Goal: Subscribe to service/newsletter

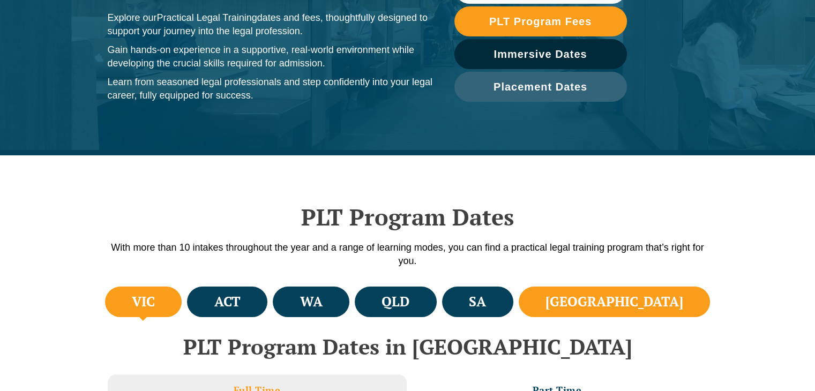
scroll to position [164, 0]
click at [654, 306] on h4 "NSW" at bounding box center [614, 302] width 138 height 18
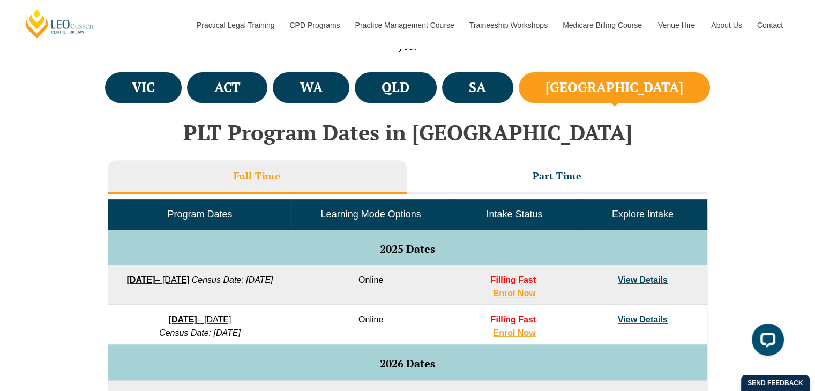
scroll to position [0, 0]
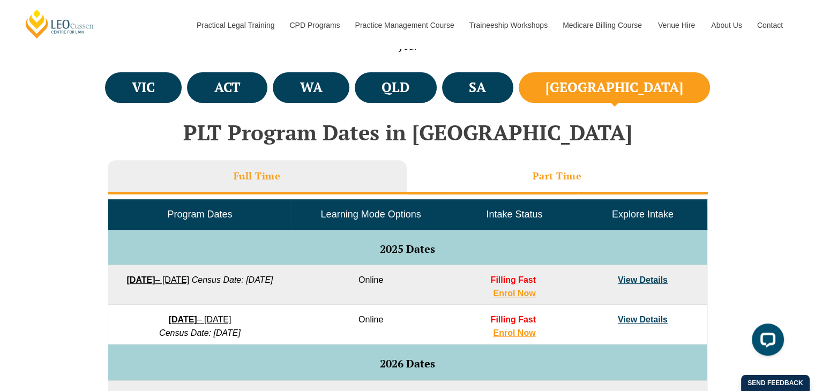
click at [555, 178] on h3 "Part Time" at bounding box center [556, 176] width 49 height 12
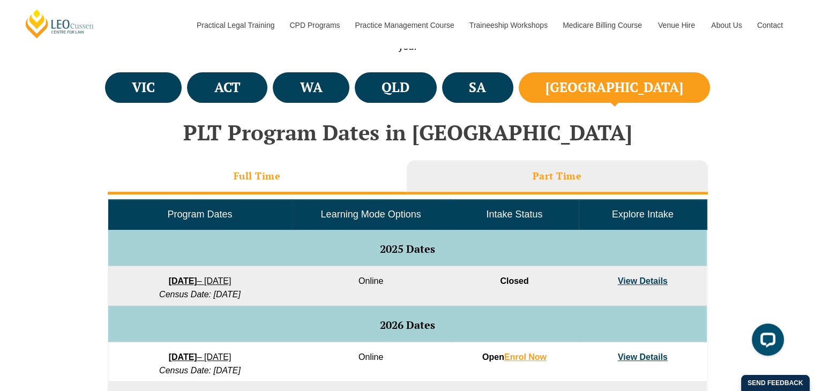
click at [257, 174] on h3 "Full Time" at bounding box center [257, 176] width 47 height 12
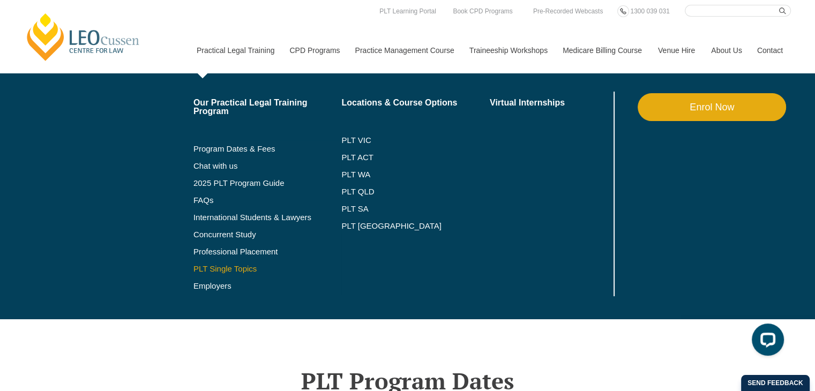
click at [238, 268] on link "PLT Single Topics" at bounding box center [267, 269] width 148 height 9
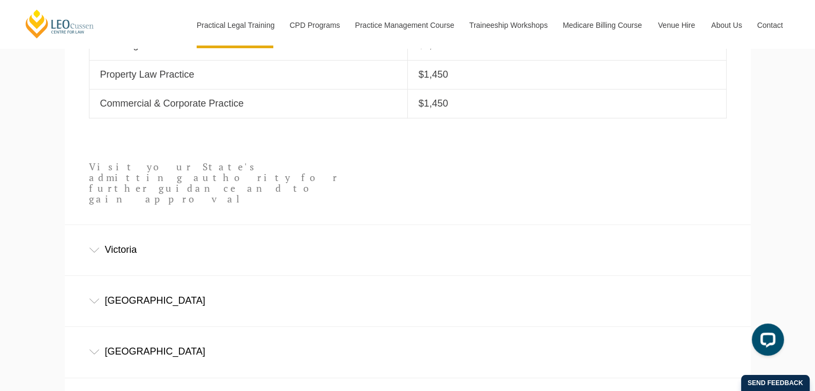
scroll to position [589, 0]
click at [92, 286] on div "New South Wales" at bounding box center [408, 300] width 686 height 50
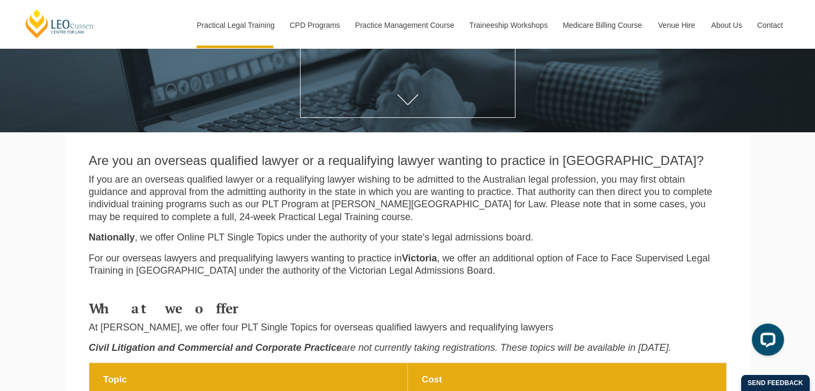
scroll to position [0, 0]
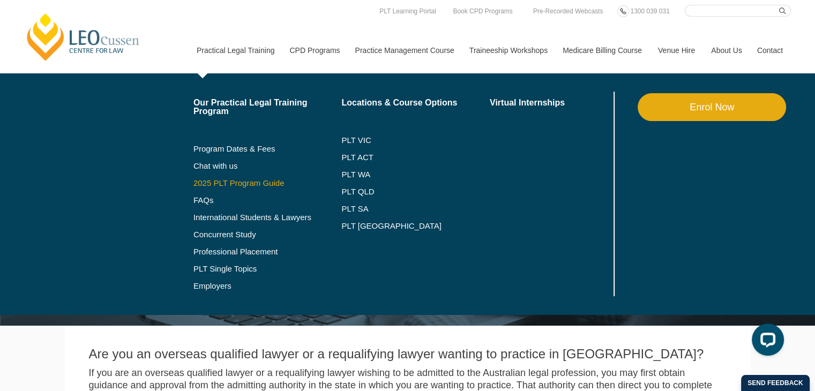
click at [264, 184] on link "2025 PLT Program Guide" at bounding box center [254, 183] width 122 height 9
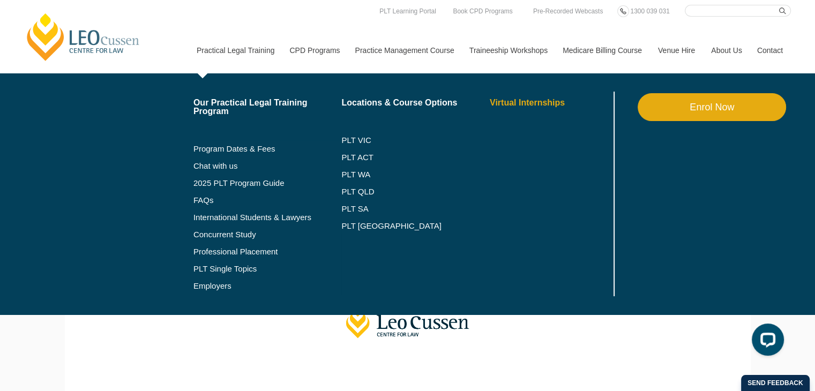
click at [527, 104] on link "Virtual Internships" at bounding box center [551, 103] width 122 height 9
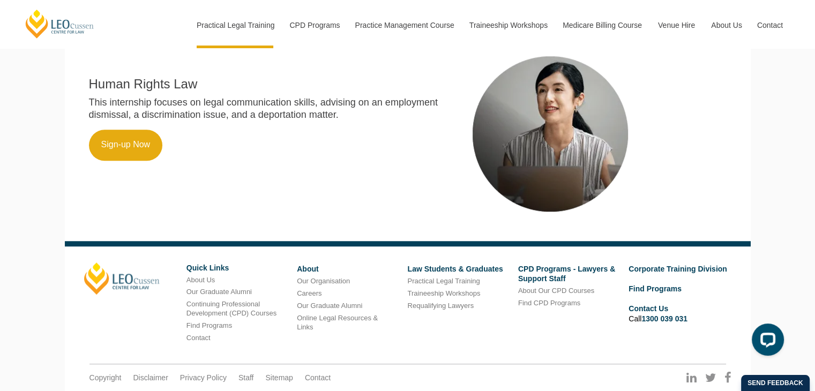
scroll to position [797, 0]
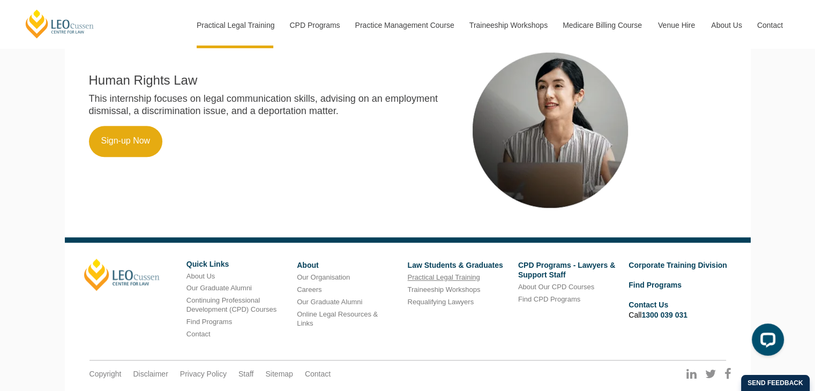
click at [439, 280] on link "Practical Legal Training" at bounding box center [443, 277] width 72 height 8
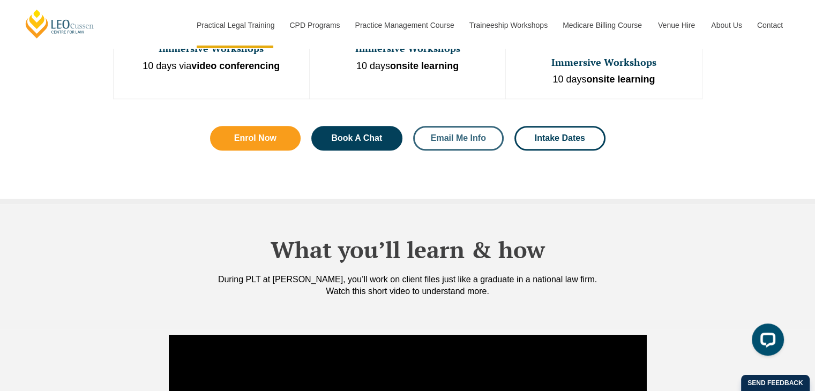
click at [460, 134] on span "Email Me Info" at bounding box center [458, 138] width 55 height 9
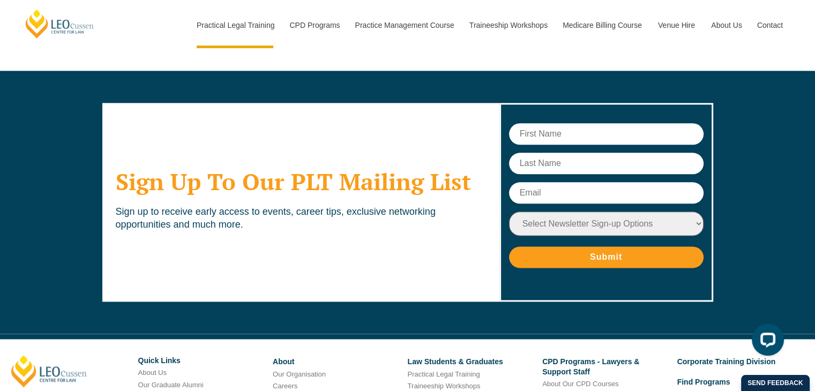
scroll to position [5353, 0]
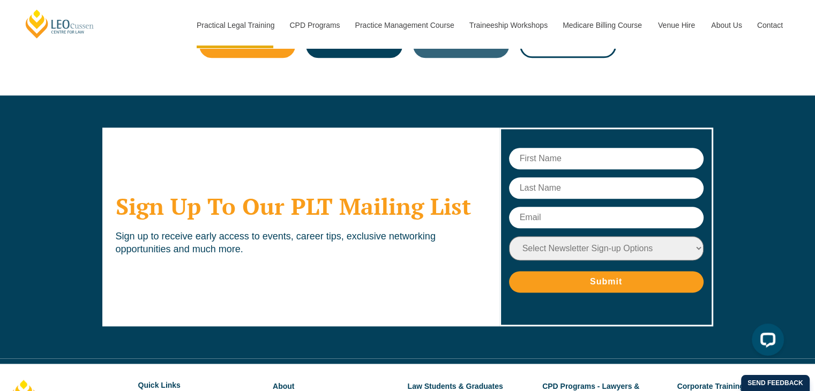
click at [524, 148] on input "text" at bounding box center [606, 158] width 194 height 21
type input "michelle"
click at [549, 177] on input "text" at bounding box center [606, 187] width 194 height 21
type input "hokin"
type input "michellehokin@gmail.com"
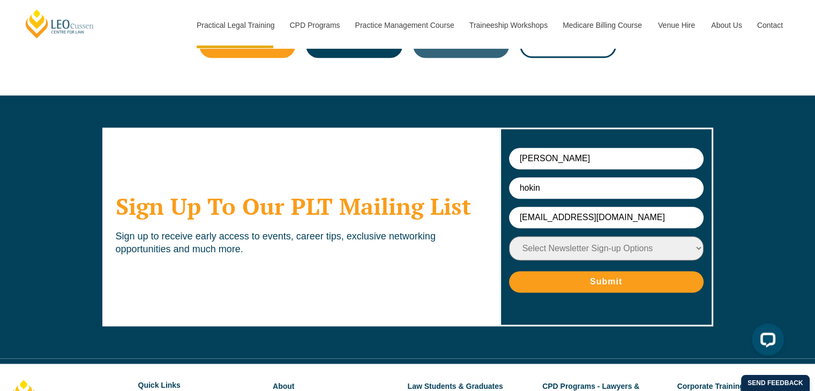
click at [621, 236] on select "Select Newsletter Sign-up Options Practical Legal Training - VIC Practical Lega…" at bounding box center [606, 248] width 194 height 24
click at [737, 184] on div "Sign Up To Our PLT Mailing List Sign up to receive early access to events, care…" at bounding box center [407, 227] width 815 height 264
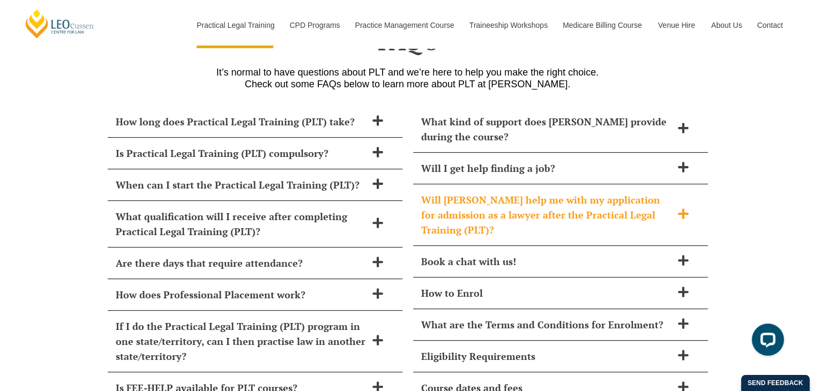
scroll to position [4627, 0]
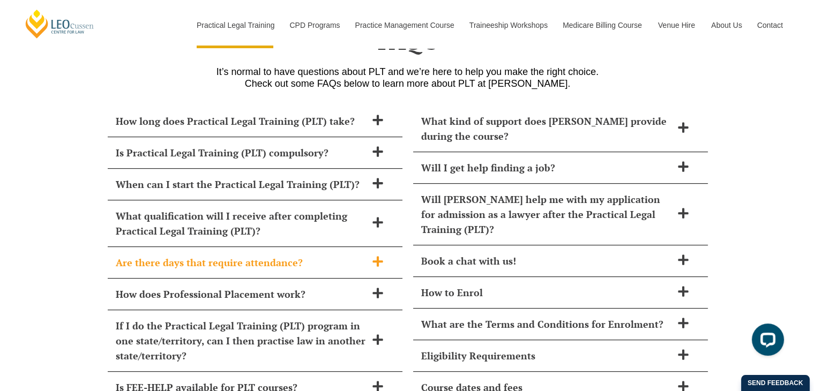
click at [378, 256] on icon at bounding box center [377, 261] width 10 height 10
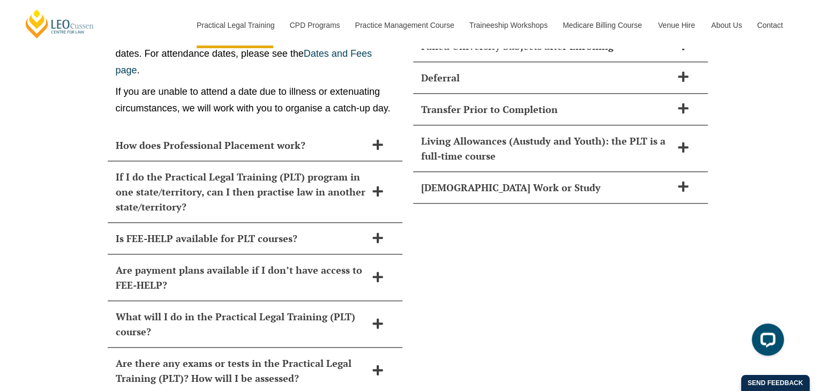
scroll to position [5055, 0]
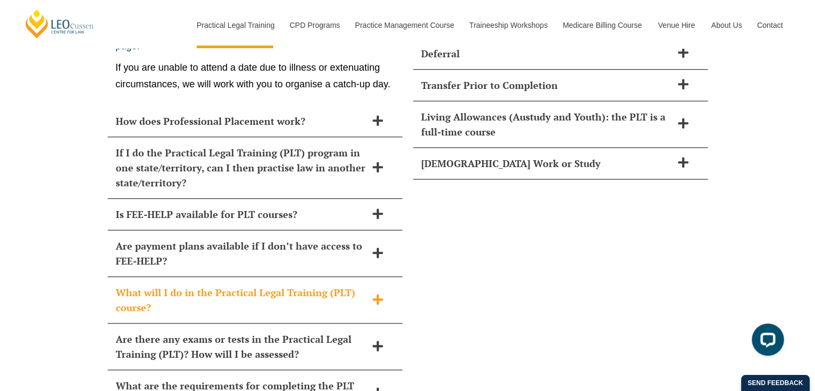
click at [382, 294] on icon at bounding box center [378, 300] width 12 height 12
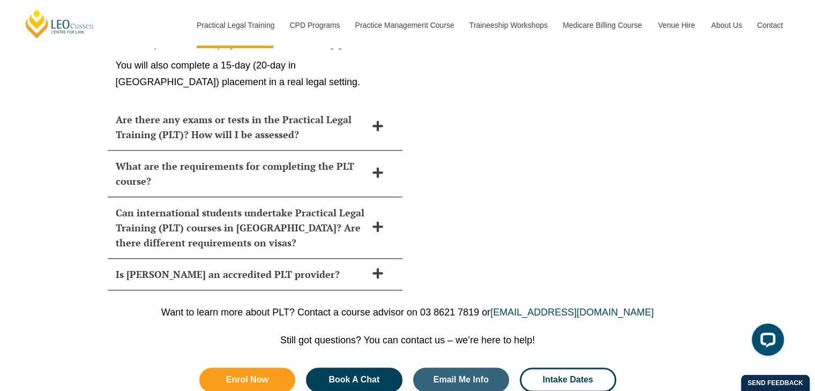
scroll to position [5412, 0]
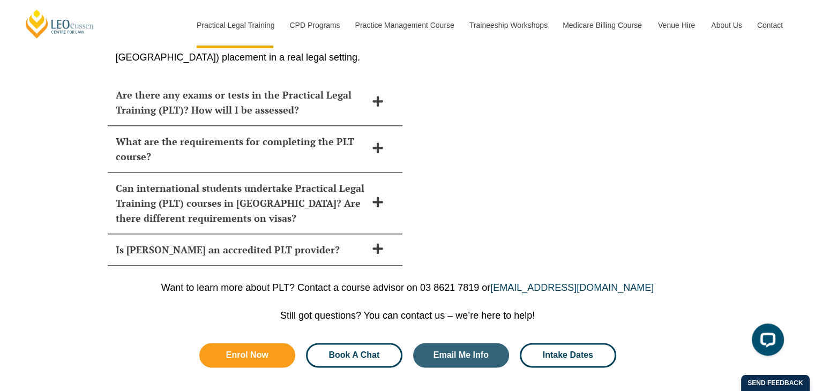
click at [340, 351] on span "Book A Chat" at bounding box center [353, 355] width 51 height 9
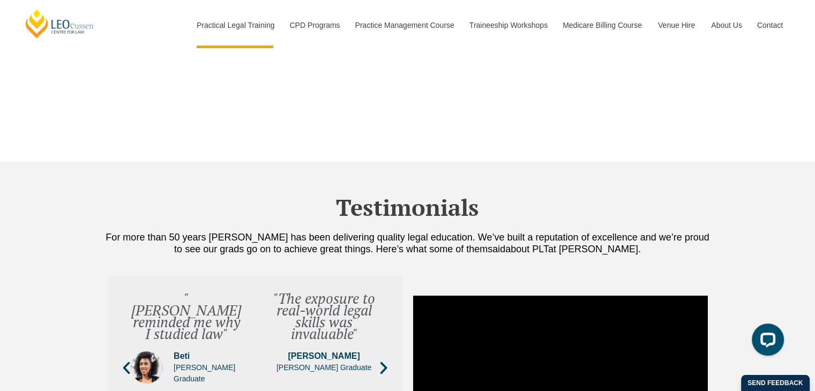
scroll to position [3611, 0]
